Goal: Task Accomplishment & Management: Complete application form

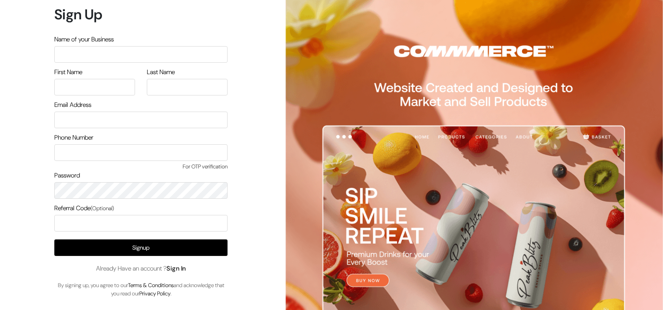
click at [184, 269] on link "Sign In" at bounding box center [177, 268] width 20 height 8
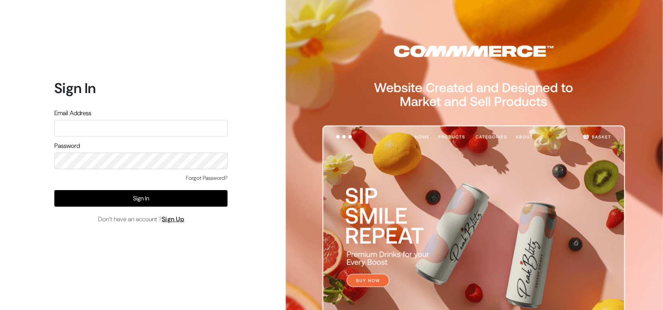
click at [135, 129] on input "text" at bounding box center [140, 128] width 173 height 17
type input "arasan@outdoinc.com"
click at [150, 209] on div "Forgot Password? Sign In Don’t have an account ? Sign Up" at bounding box center [140, 199] width 173 height 50
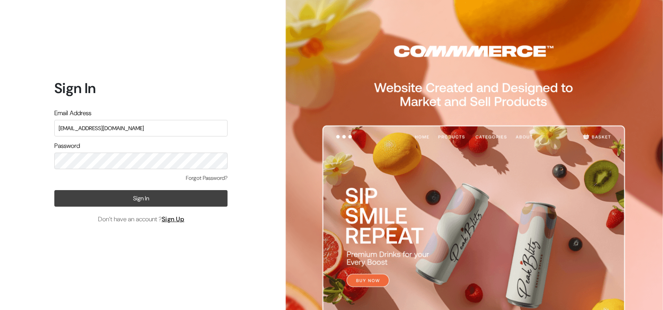
click at [163, 197] on button "Sign In" at bounding box center [140, 198] width 173 height 17
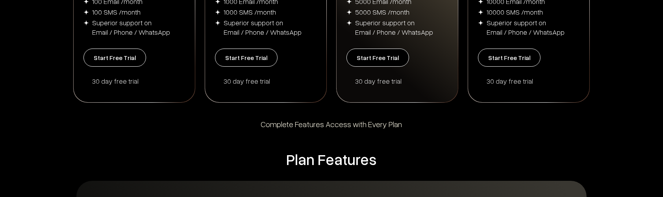
scroll to position [264, 0]
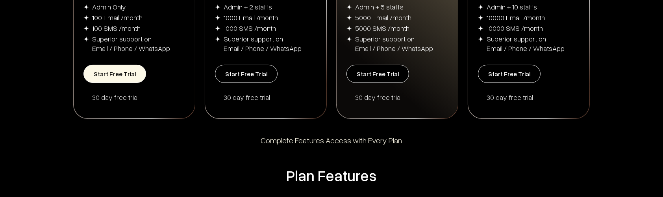
click at [132, 71] on button "Start Free Trial" at bounding box center [114, 74] width 63 height 18
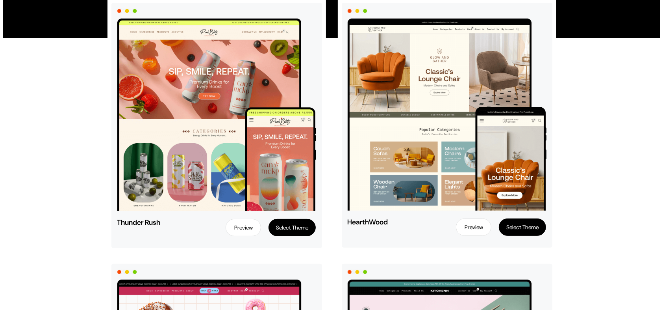
scroll to position [98, 0]
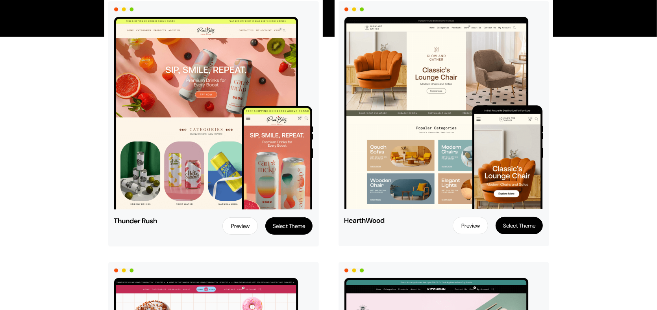
click at [288, 196] on button "Select Theme" at bounding box center [288, 225] width 47 height 17
